Goal: Information Seeking & Learning: Find specific fact

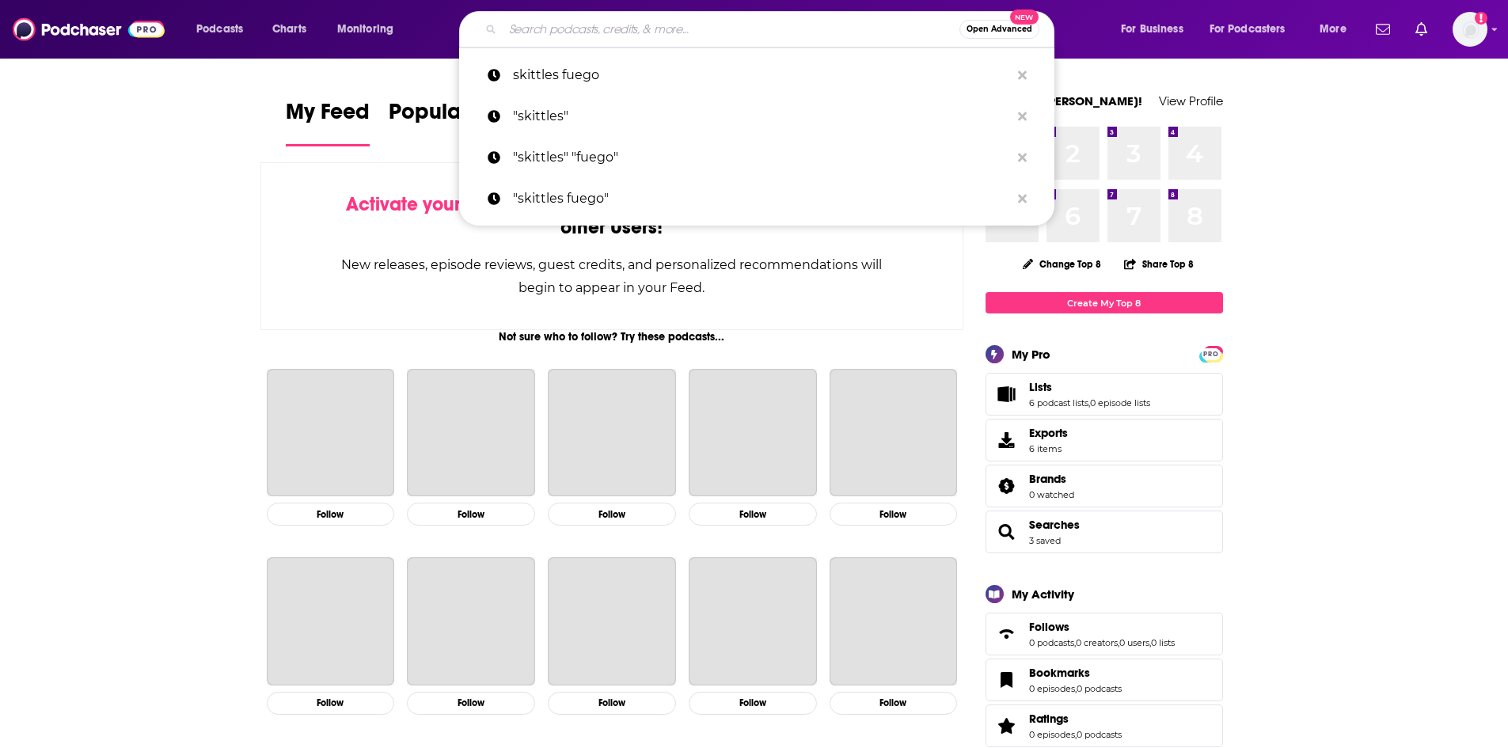
click at [662, 34] on input "Search podcasts, credits, & more..." at bounding box center [731, 29] width 457 height 25
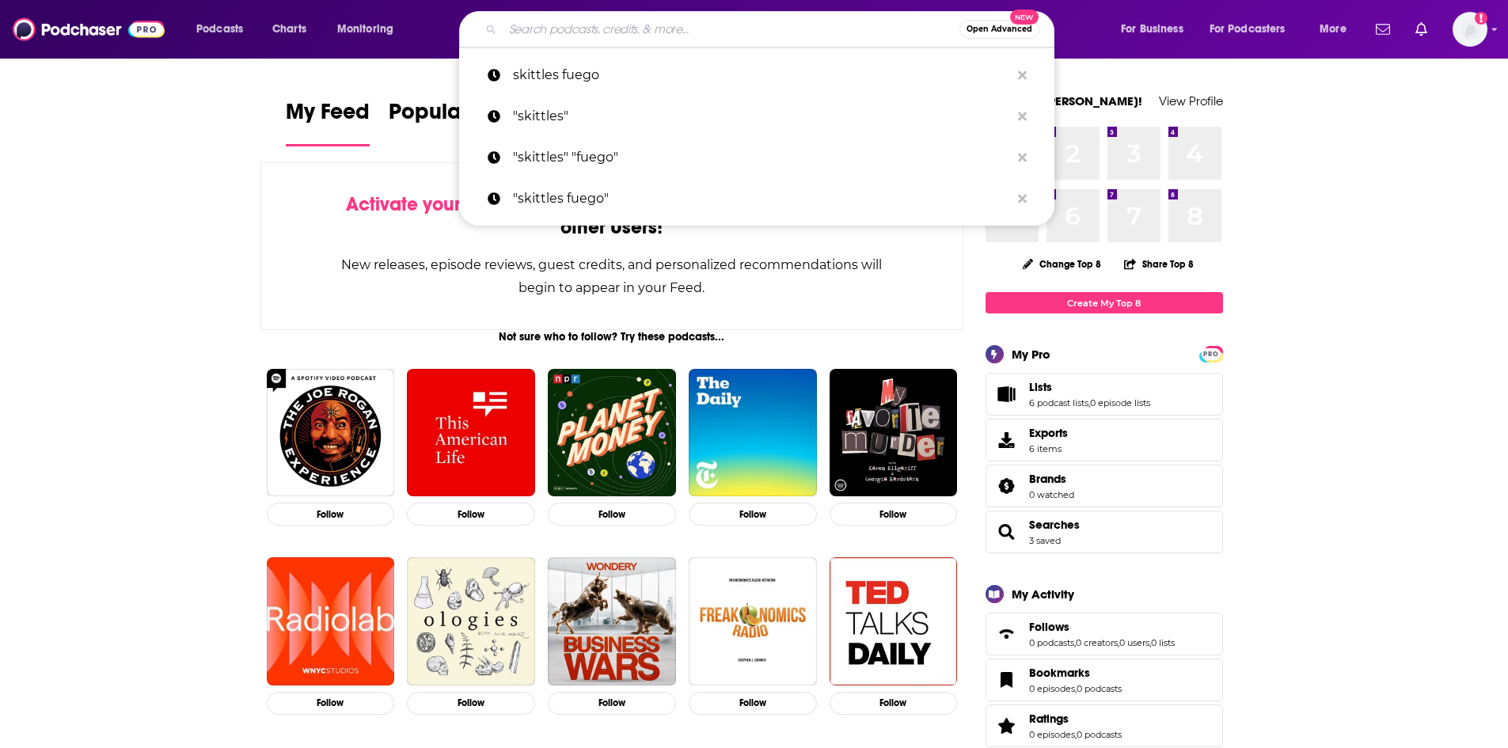
click at [625, 36] on input "Search podcasts, credits, & more..." at bounding box center [731, 29] width 457 height 25
click at [588, 25] on input "Search podcasts, credits, & more..." at bounding box center [731, 29] width 457 height 25
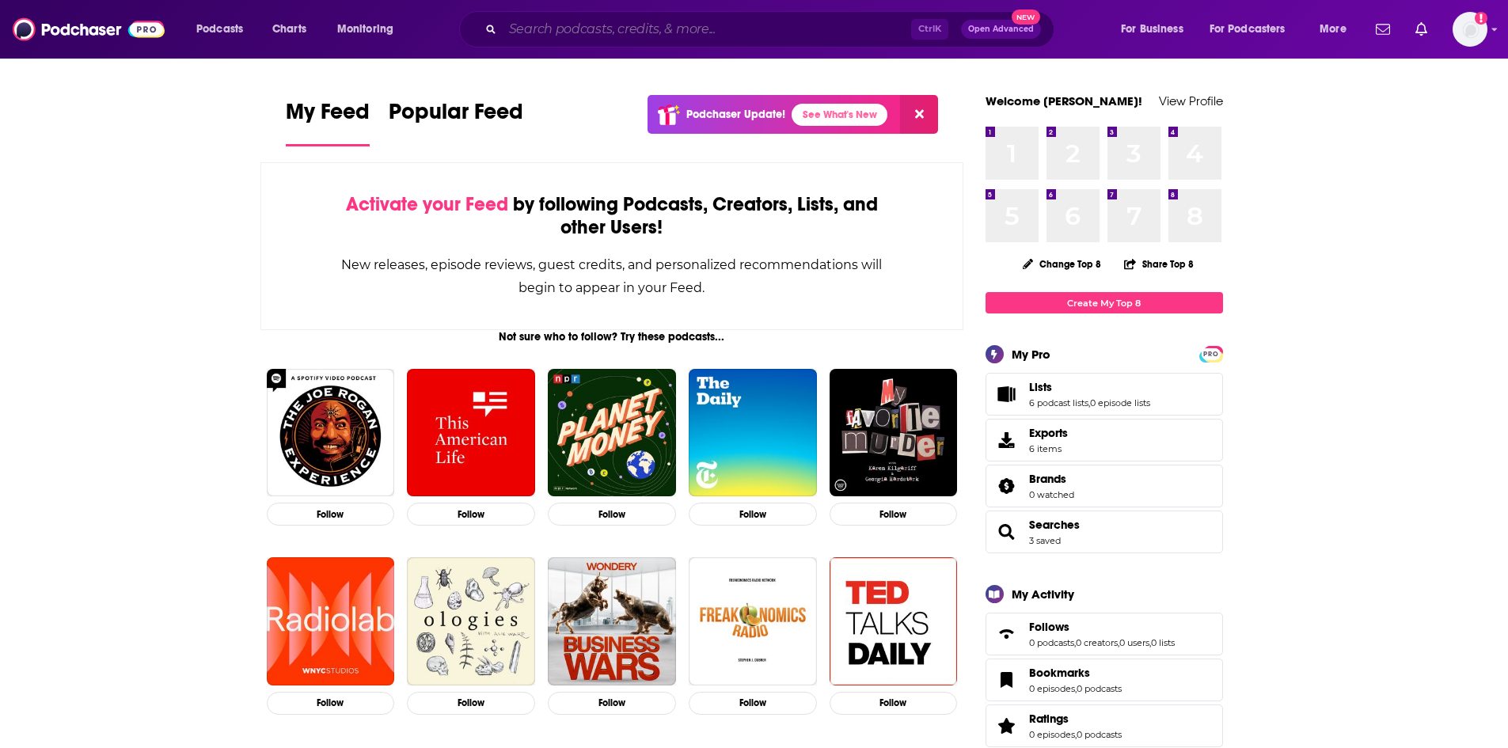
click at [598, 38] on input "Search podcasts, credits, & more..." at bounding box center [707, 29] width 408 height 25
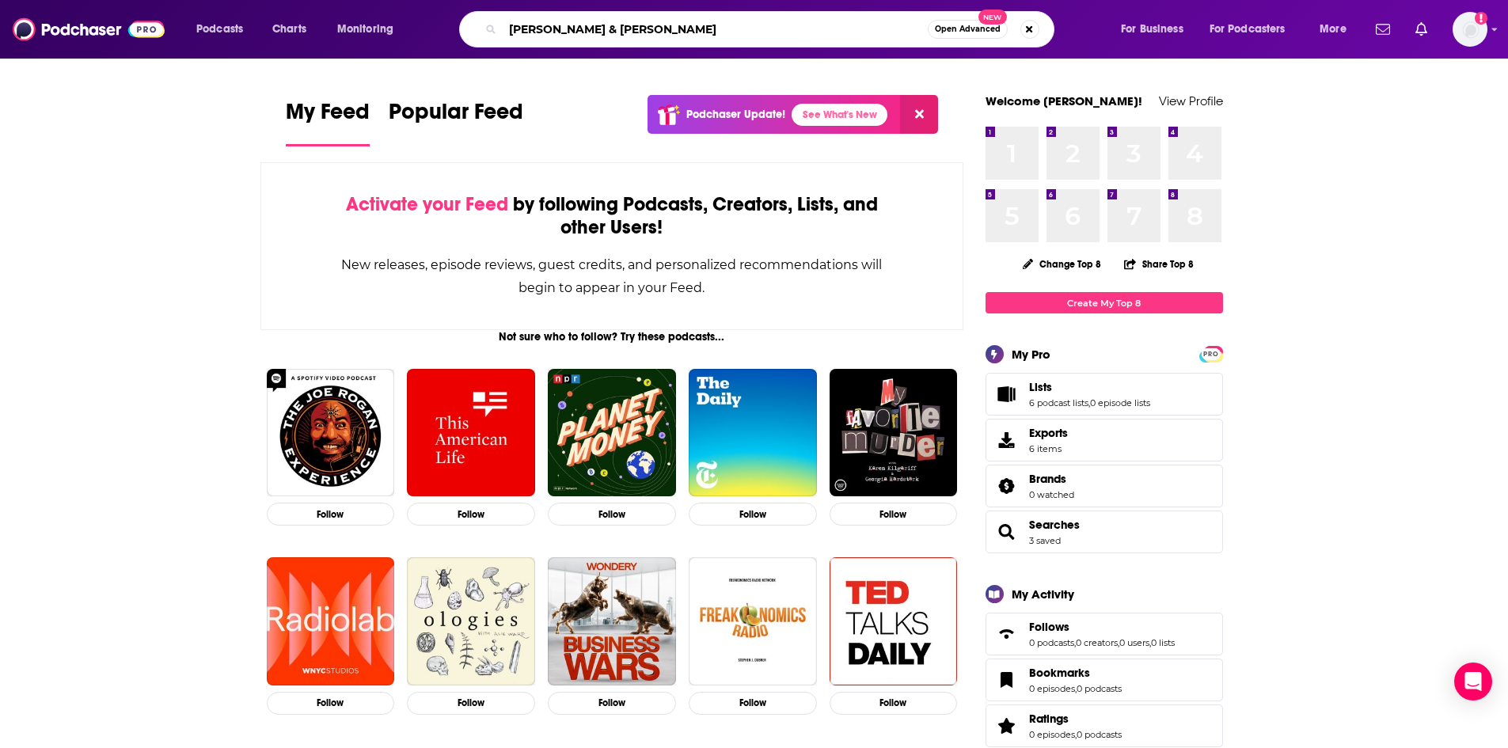
type input "[PERSON_NAME] & [PERSON_NAME]"
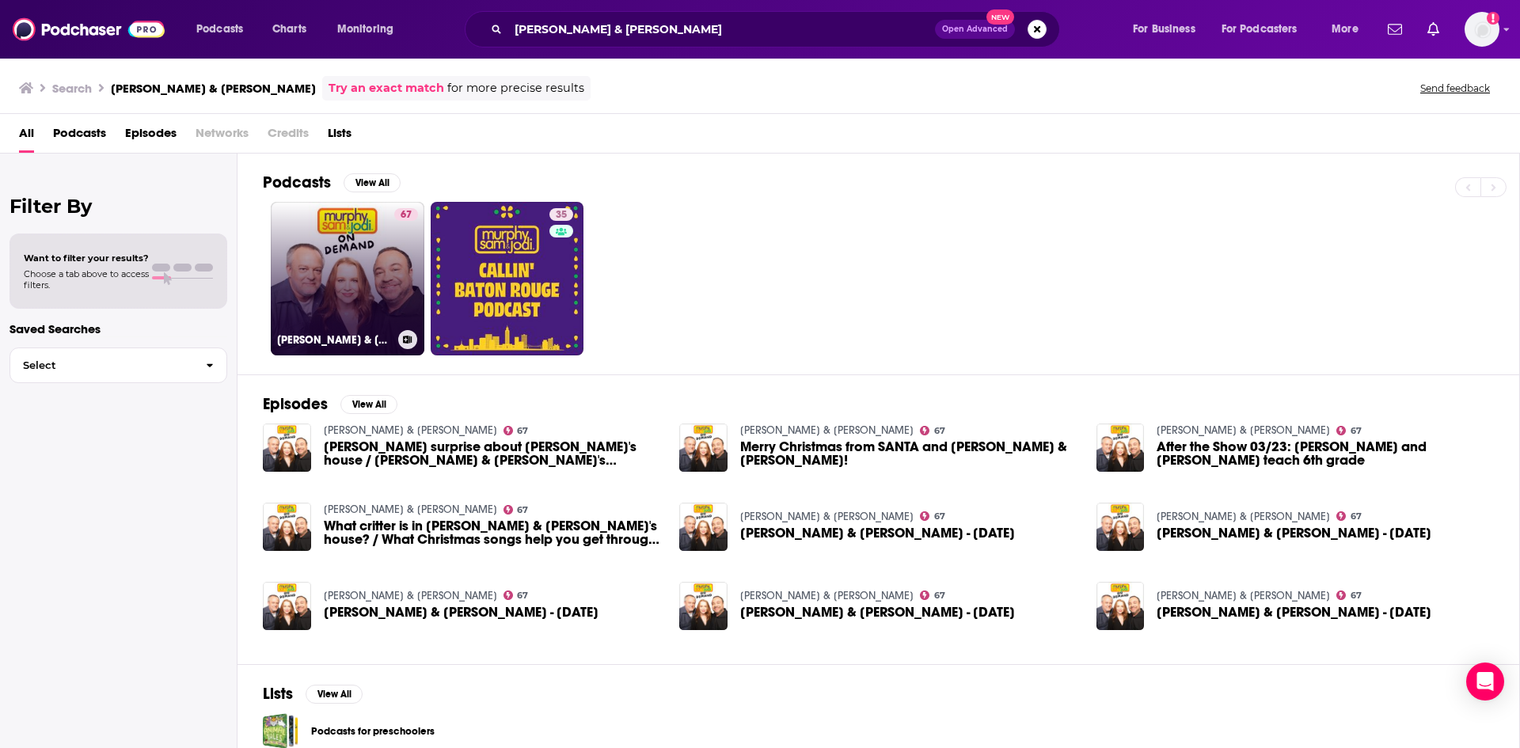
click at [346, 275] on link "67 [PERSON_NAME] & [PERSON_NAME]" at bounding box center [348, 279] width 154 height 154
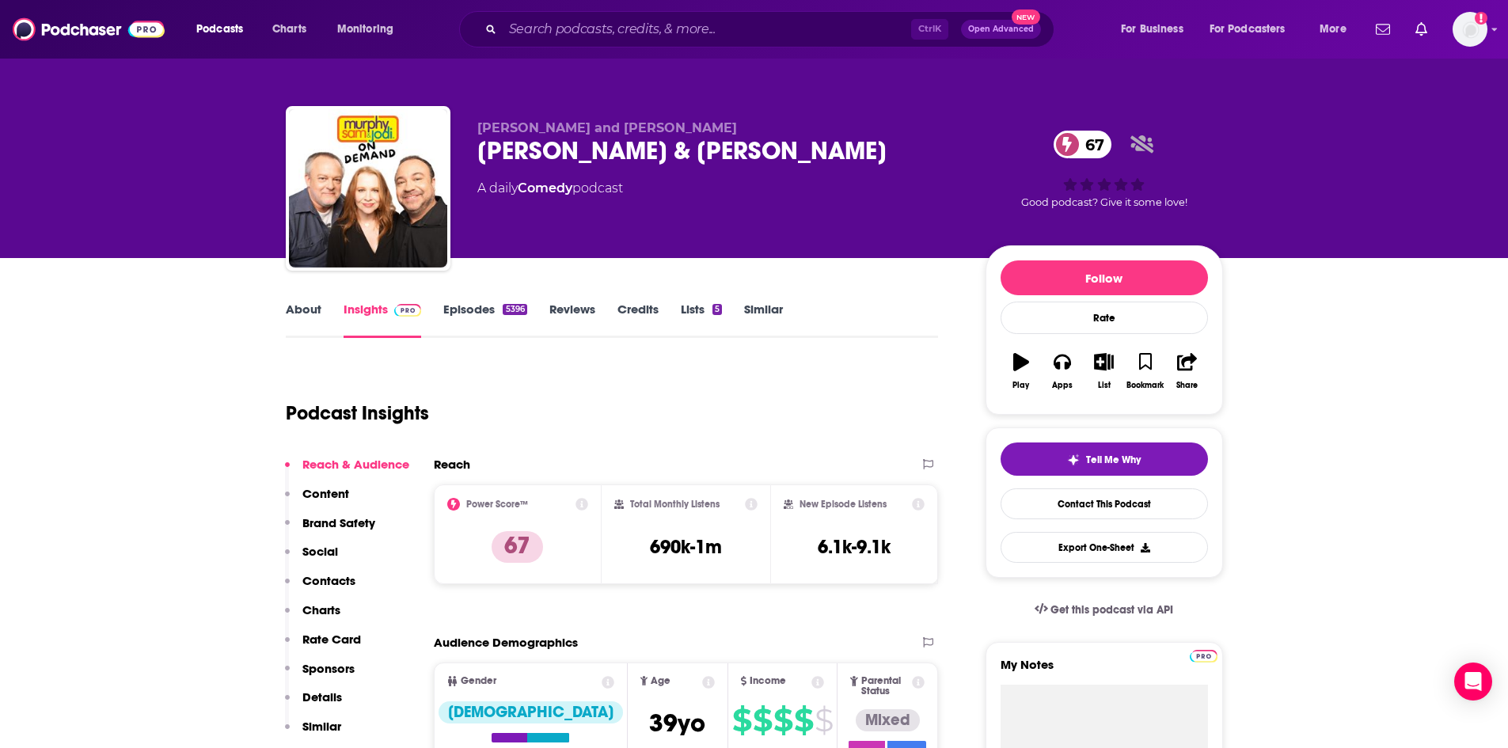
click at [647, 308] on link "Credits" at bounding box center [637, 320] width 41 height 36
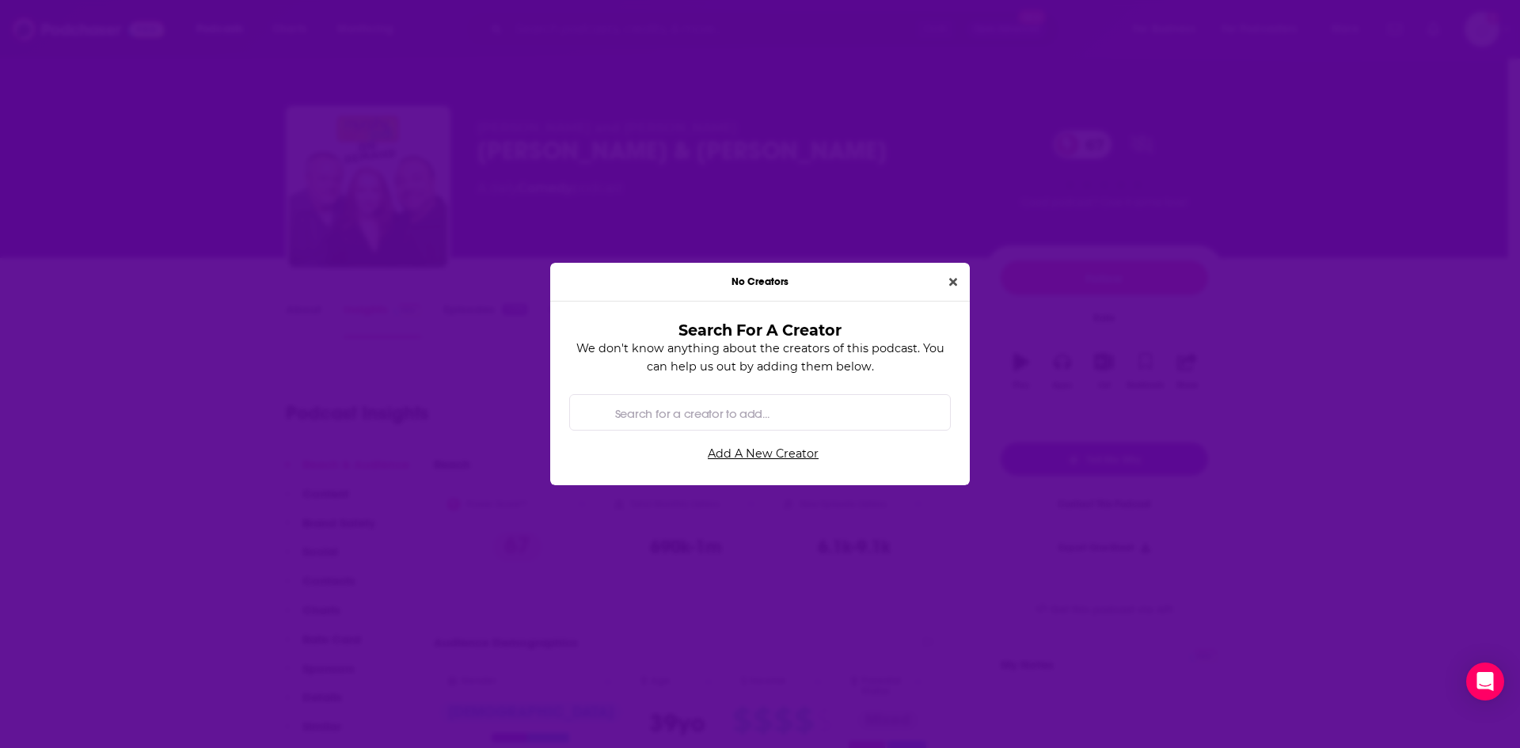
click at [956, 279] on icon "Close" at bounding box center [953, 282] width 8 height 8
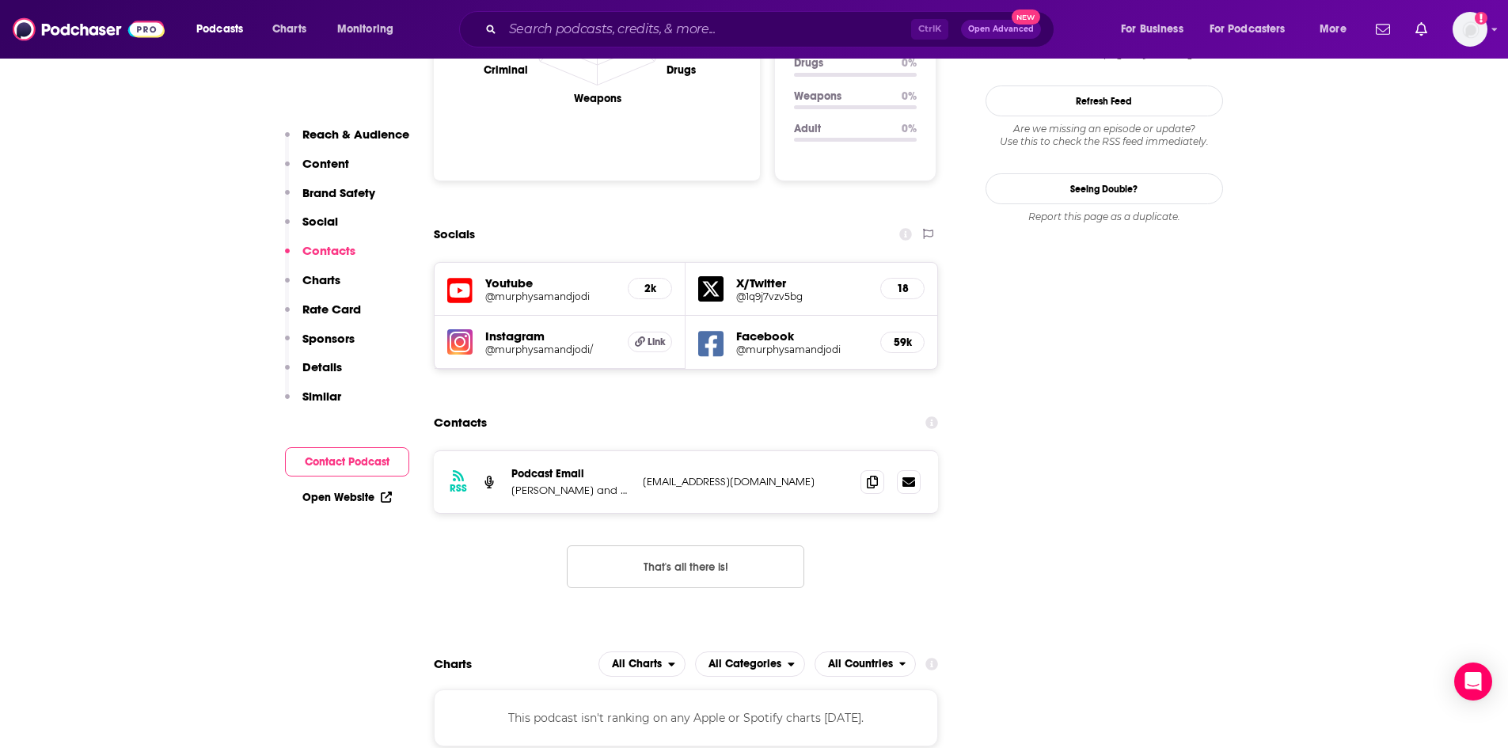
scroll to position [1662, 0]
click at [869, 477] on icon at bounding box center [872, 483] width 11 height 13
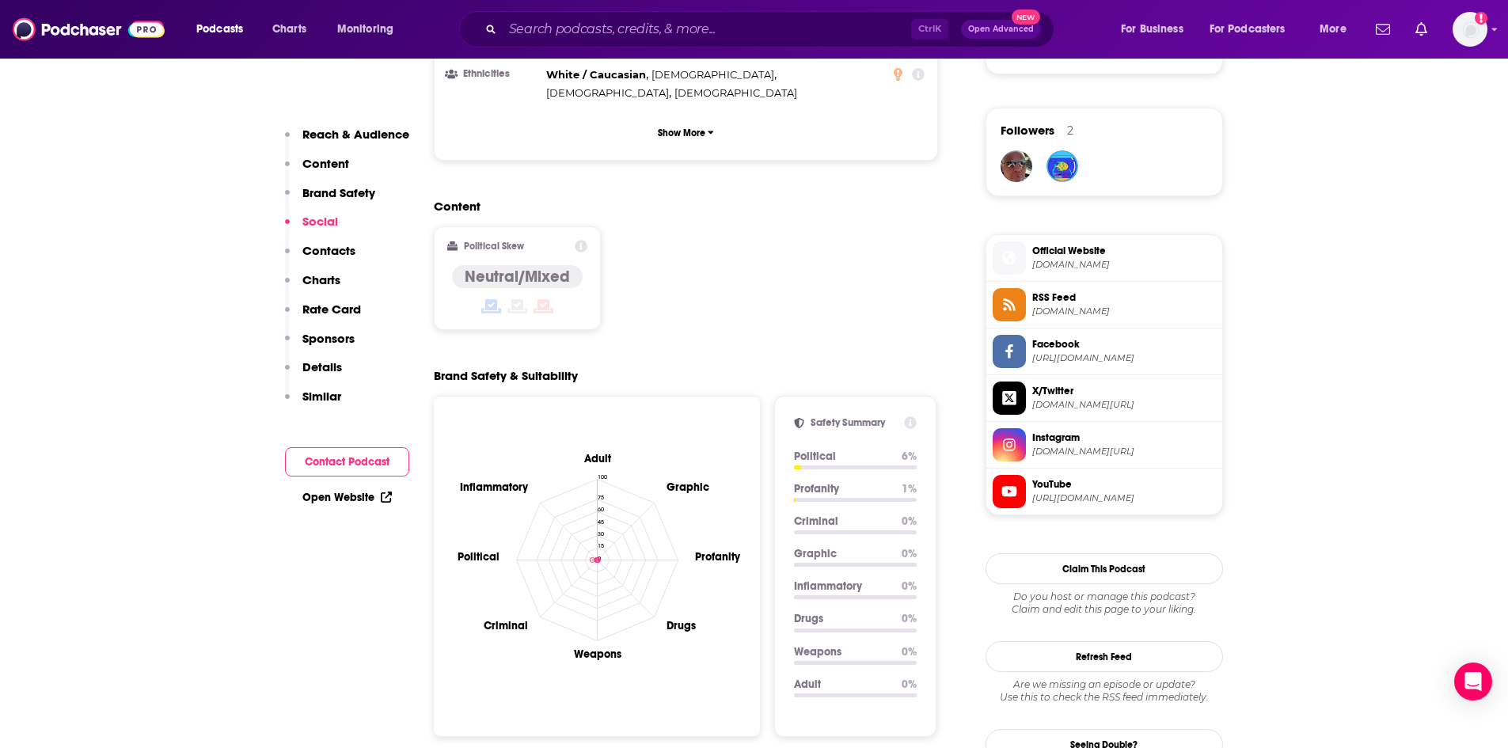
scroll to position [1108, 0]
